Goal: Transaction & Acquisition: Purchase product/service

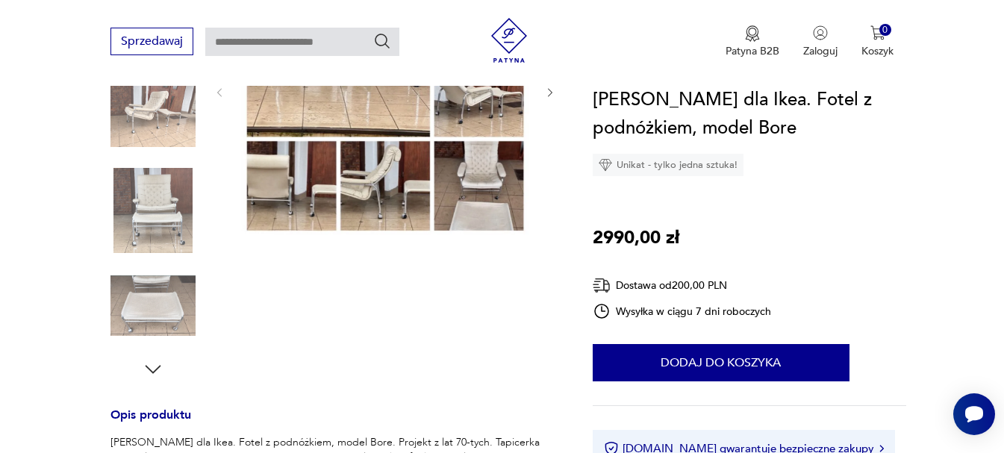
scroll to position [597, 0]
